Goal: Check status: Check status

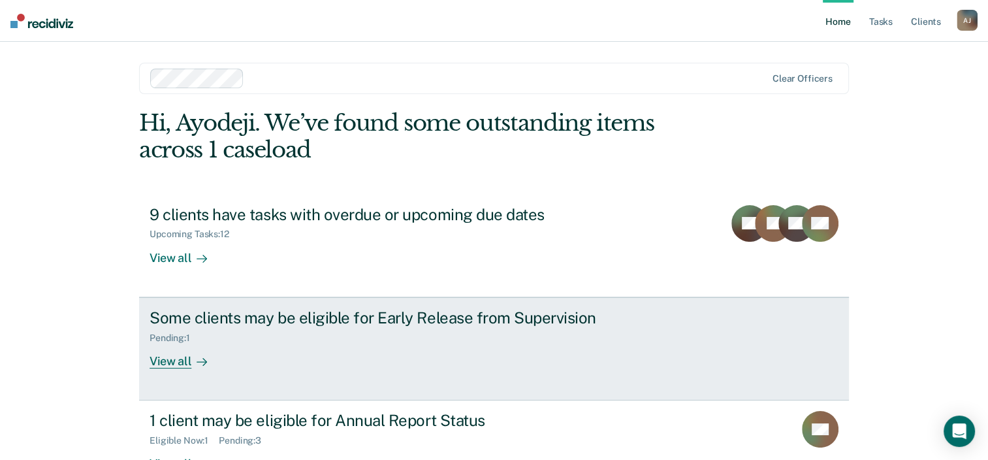
click at [177, 331] on div "Pending : 1" at bounding box center [379, 335] width 458 height 16
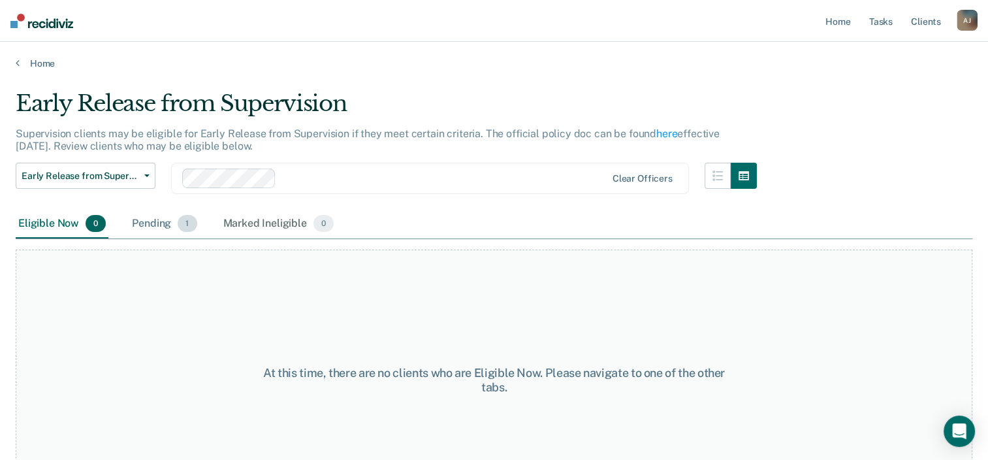
click at [165, 222] on div "Pending 1" at bounding box center [164, 224] width 70 height 29
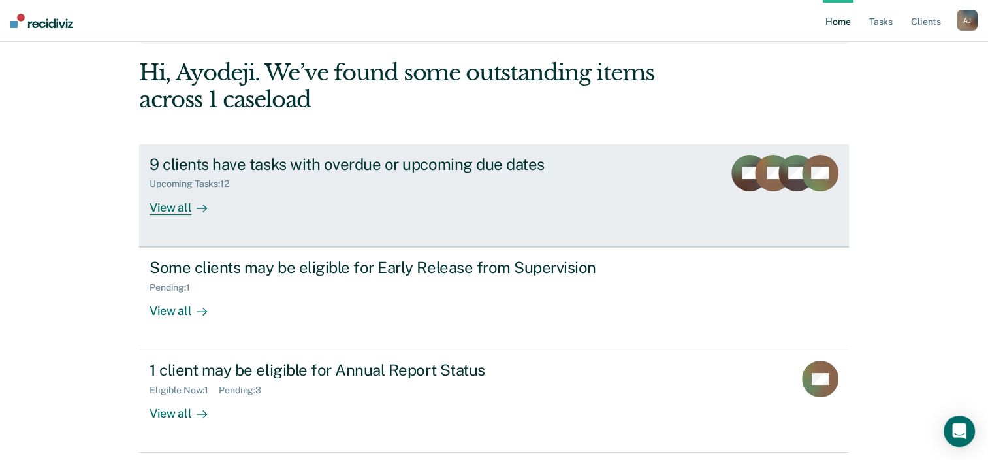
scroll to position [95, 0]
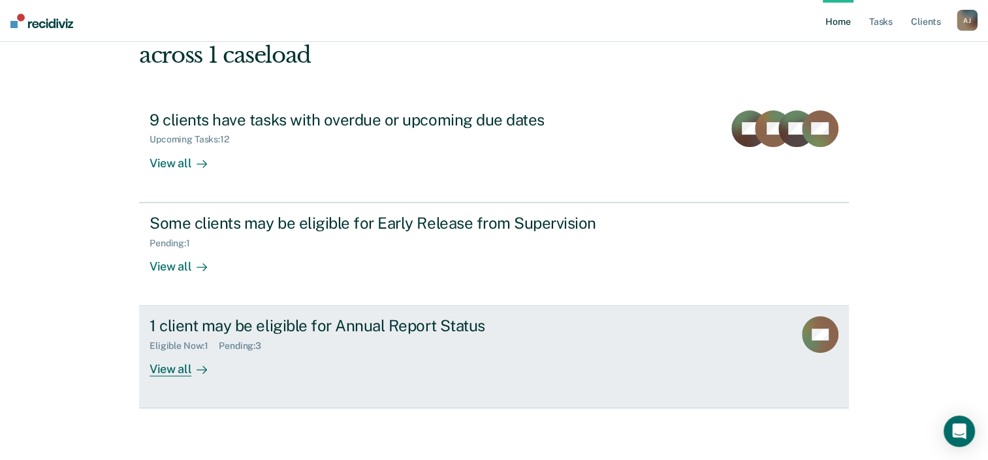
click at [234, 335] on div "Eligible Now : 1 Pending : 3" at bounding box center [379, 343] width 458 height 16
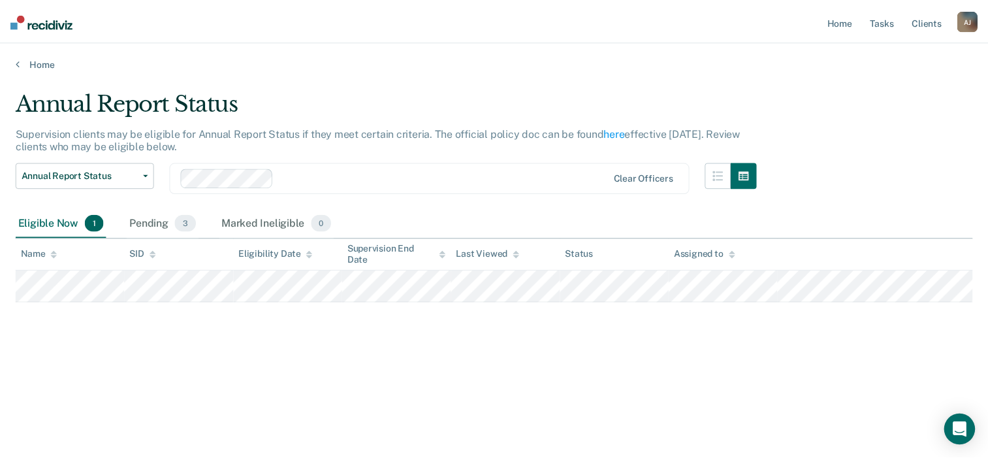
scroll to position [95, 0]
